Goal: Task Accomplishment & Management: Manage account settings

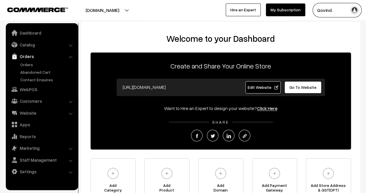
click at [27, 63] on link "Orders" at bounding box center [47, 64] width 57 height 6
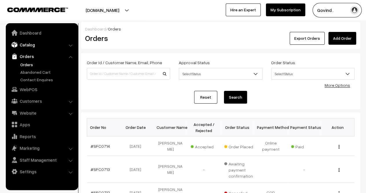
click at [28, 46] on link "Catalog" at bounding box center [41, 44] width 69 height 10
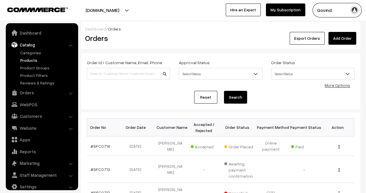
click at [28, 58] on link "Products" at bounding box center [47, 60] width 57 height 6
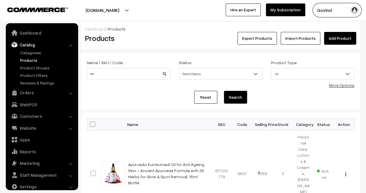
scroll to position [7, 0]
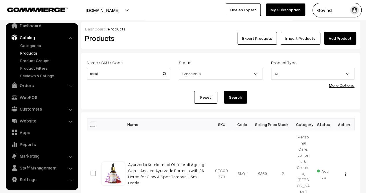
click at [121, 72] on input "nasal" at bounding box center [128, 74] width 83 height 12
type input "nasal"
click at [224, 91] on button "Search" at bounding box center [235, 97] width 23 height 13
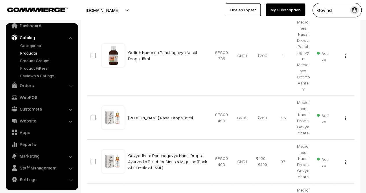
scroll to position [207, 0]
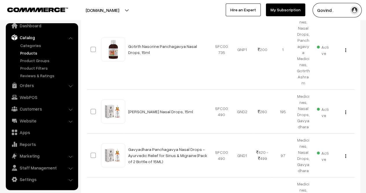
drag, startPoint x: 370, startPoint y: 29, endPoint x: 370, endPoint y: 95, distance: 66.0
click at [346, 110] on img "button" at bounding box center [345, 112] width 1 height 4
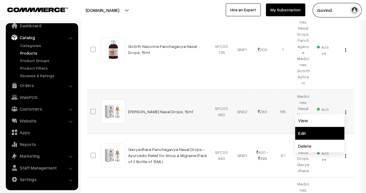
click at [314, 127] on link "Edit" at bounding box center [319, 133] width 49 height 13
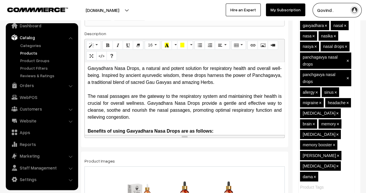
scroll to position [128, 0]
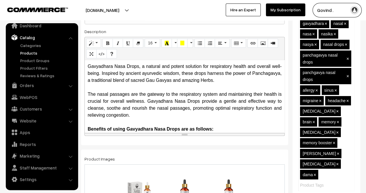
click at [243, 92] on div "The nasal passages are the gateway to the respiratory system and maintaining th…" at bounding box center [185, 105] width 194 height 28
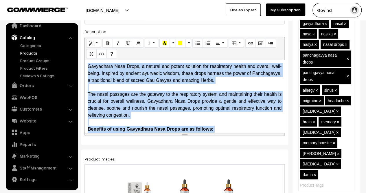
paste div
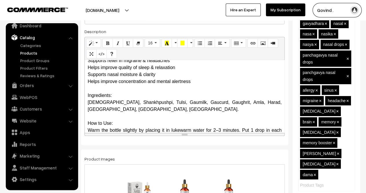
scroll to position [68, 0]
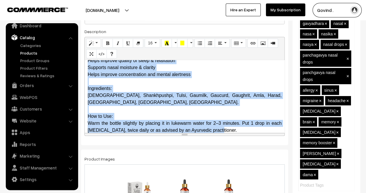
copy div "Gavyadhara Nasa Drops is a traditional Ayurvedic blend inspired by Panchagavya …"
click at [256, 106] on div at bounding box center [185, 109] width 194 height 7
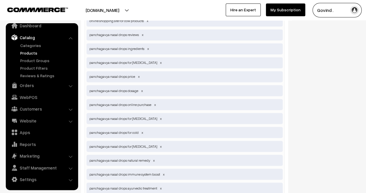
scroll to position [1777, 0]
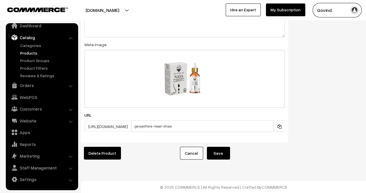
click at [224, 153] on button "Save" at bounding box center [218, 152] width 23 height 13
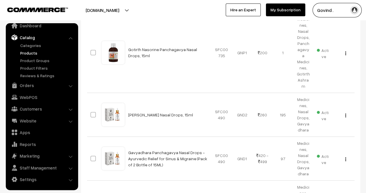
scroll to position [204, 0]
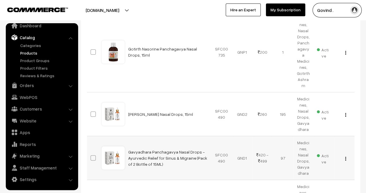
click at [345, 156] on img "button" at bounding box center [345, 158] width 1 height 4
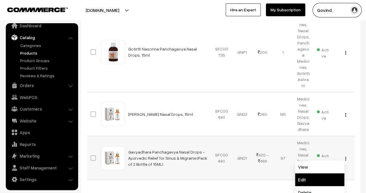
click at [319, 173] on link "Edit" at bounding box center [319, 179] width 49 height 13
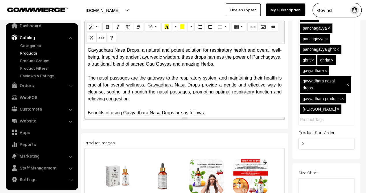
click at [179, 99] on div "The nasal passages are the gateway to the respiratory system and maintaining th…" at bounding box center [185, 88] width 194 height 28
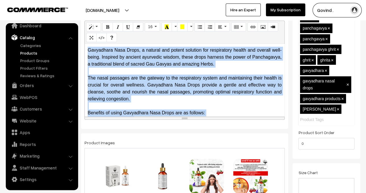
paste div
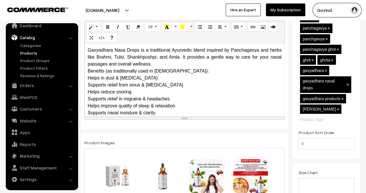
click at [235, 96] on div "Supports relief in migraine & headaches" at bounding box center [185, 98] width 194 height 7
click at [166, 61] on div "Gavyadhara Nasa Drops is a traditional Ayurvedic blend inspired by Panchagavya …" at bounding box center [185, 57] width 194 height 21
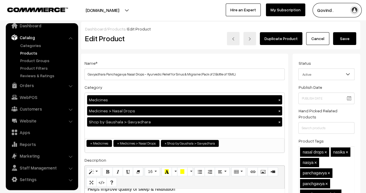
click at [349, 39] on button "Save" at bounding box center [344, 38] width 23 height 13
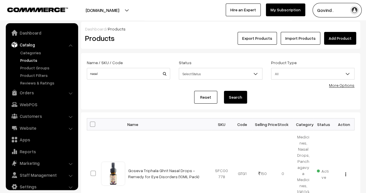
scroll to position [7, 0]
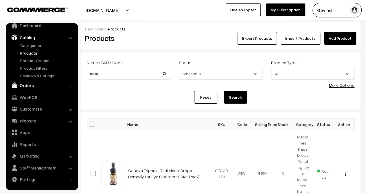
click at [23, 84] on link "Orders" at bounding box center [41, 85] width 69 height 10
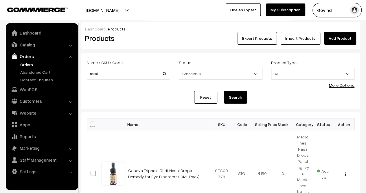
click at [29, 66] on link "Orders" at bounding box center [47, 64] width 57 height 6
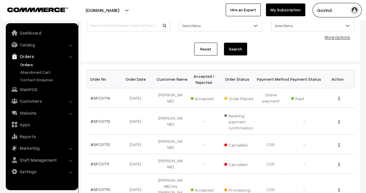
scroll to position [37, 0]
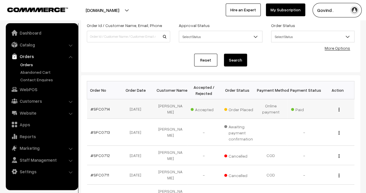
click at [339, 109] on img "button" at bounding box center [339, 109] width 1 height 4
click at [320, 117] on link "View" at bounding box center [313, 117] width 49 height 13
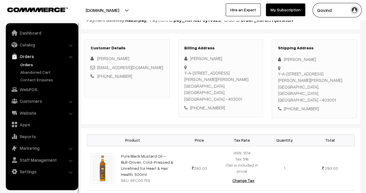
scroll to position [74, 0]
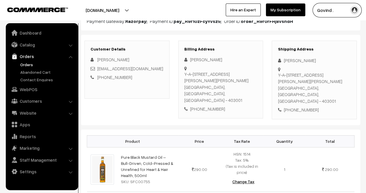
click at [366, 81] on html "Thank you for showing interest. Our team will call you shortly. Close [DOMAIN_N…" at bounding box center [183, 22] width 366 height 193
drag, startPoint x: 284, startPoint y: 60, endPoint x: 327, endPoint y: 63, distance: 43.5
click at [327, 63] on div "[PERSON_NAME]" at bounding box center [314, 60] width 73 height 7
copy div "[PERSON_NAME]"
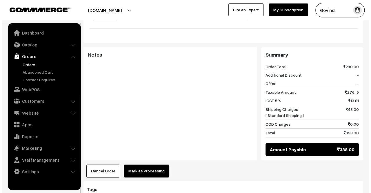
scroll to position [247, 0]
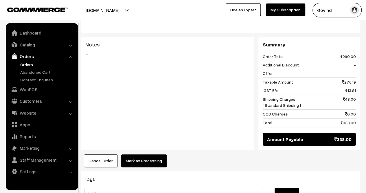
click at [156, 154] on button "Mark as Processing" at bounding box center [143, 160] width 45 height 13
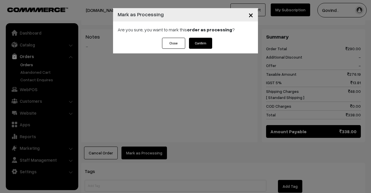
click at [211, 46] on button "Confirm" at bounding box center [200, 43] width 23 height 11
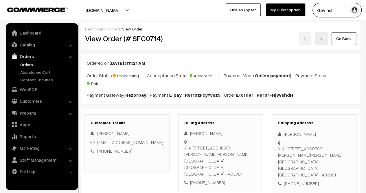
scroll to position [282, 0]
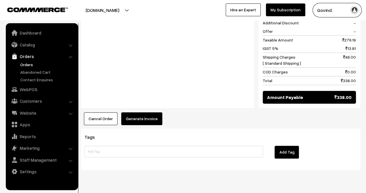
click at [145, 112] on button "Generate Invoice" at bounding box center [141, 118] width 41 height 13
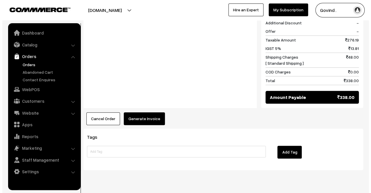
scroll to position [283, 0]
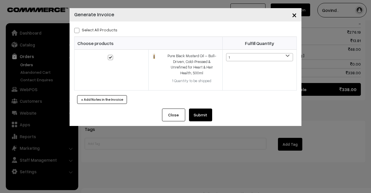
click at [80, 32] on label "Select All Products" at bounding box center [95, 30] width 43 height 6
click at [78, 31] on input "Select All Products" at bounding box center [76, 30] width 4 height 4
checkbox input "true"
click at [200, 108] on button "Submit" at bounding box center [200, 114] width 23 height 13
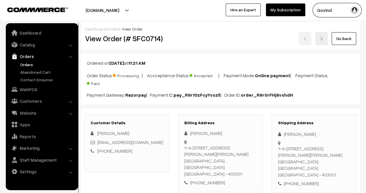
click at [347, 42] on link "Go Back" at bounding box center [344, 38] width 25 height 13
